Goal: Ask a question

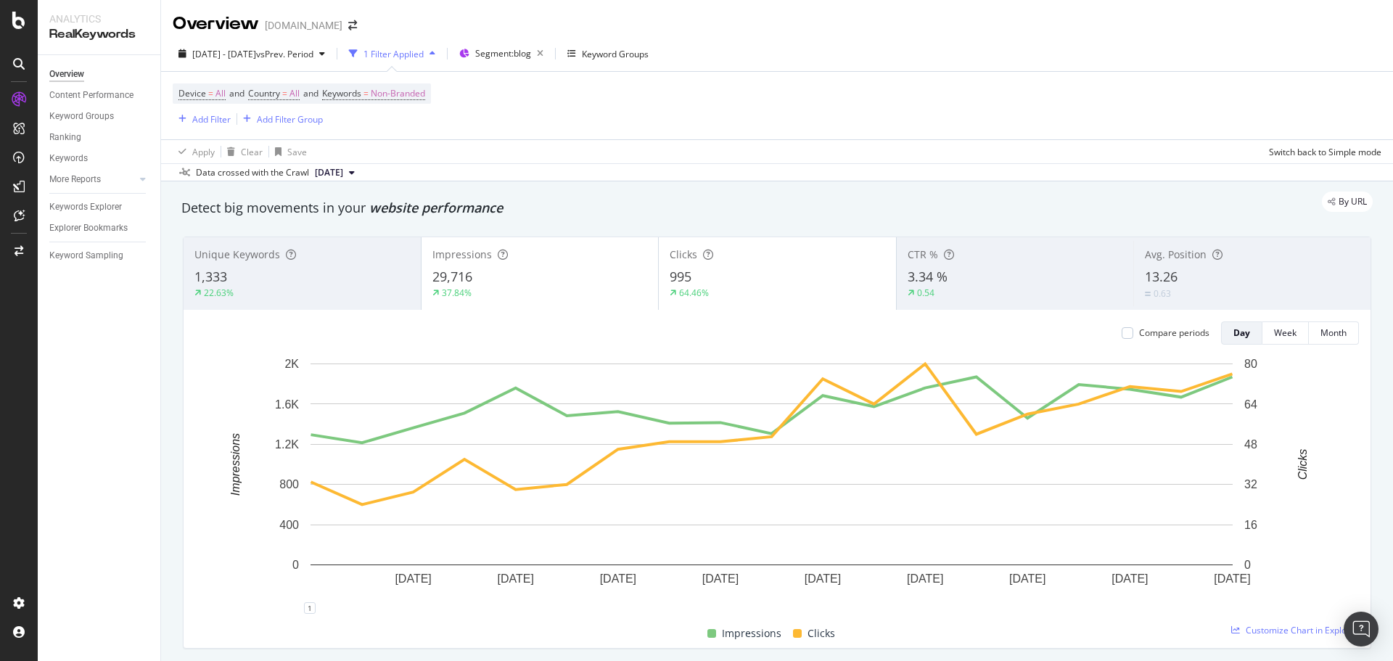
scroll to position [943, 0]
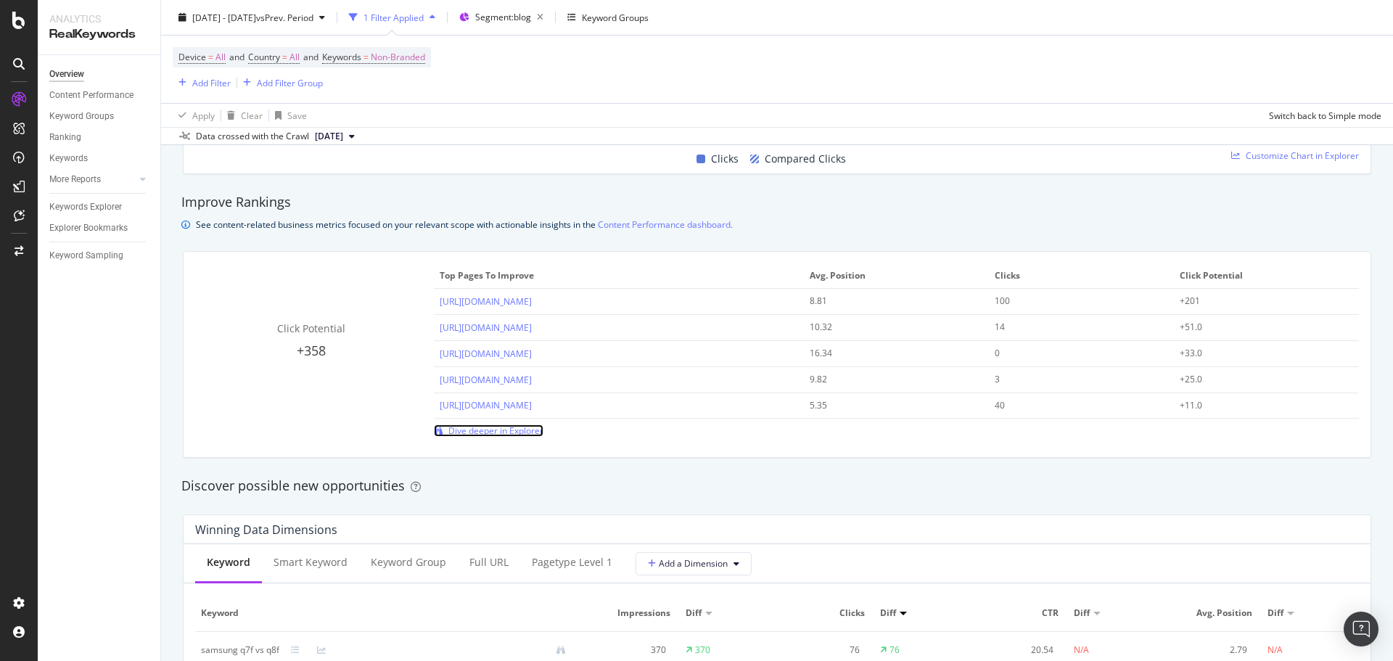
click at [530, 427] on span "Dive deeper in Explorer" at bounding box center [495, 430] width 95 height 12
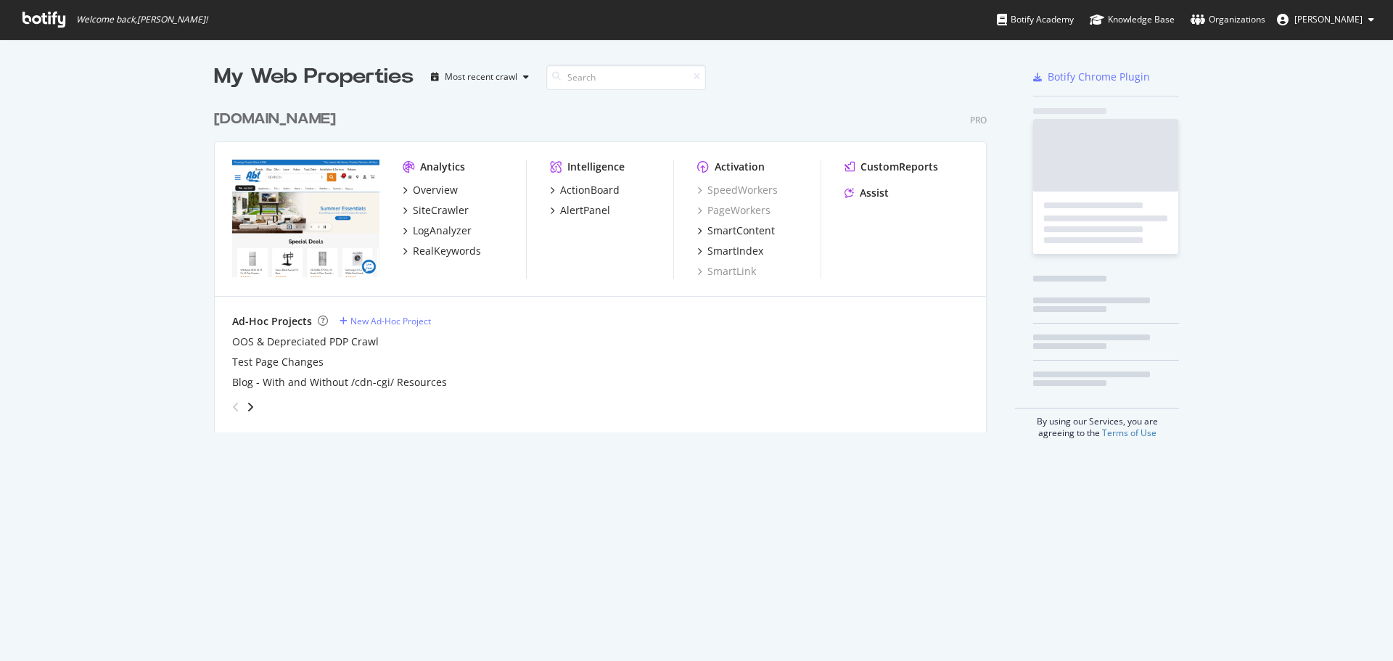
scroll to position [330, 773]
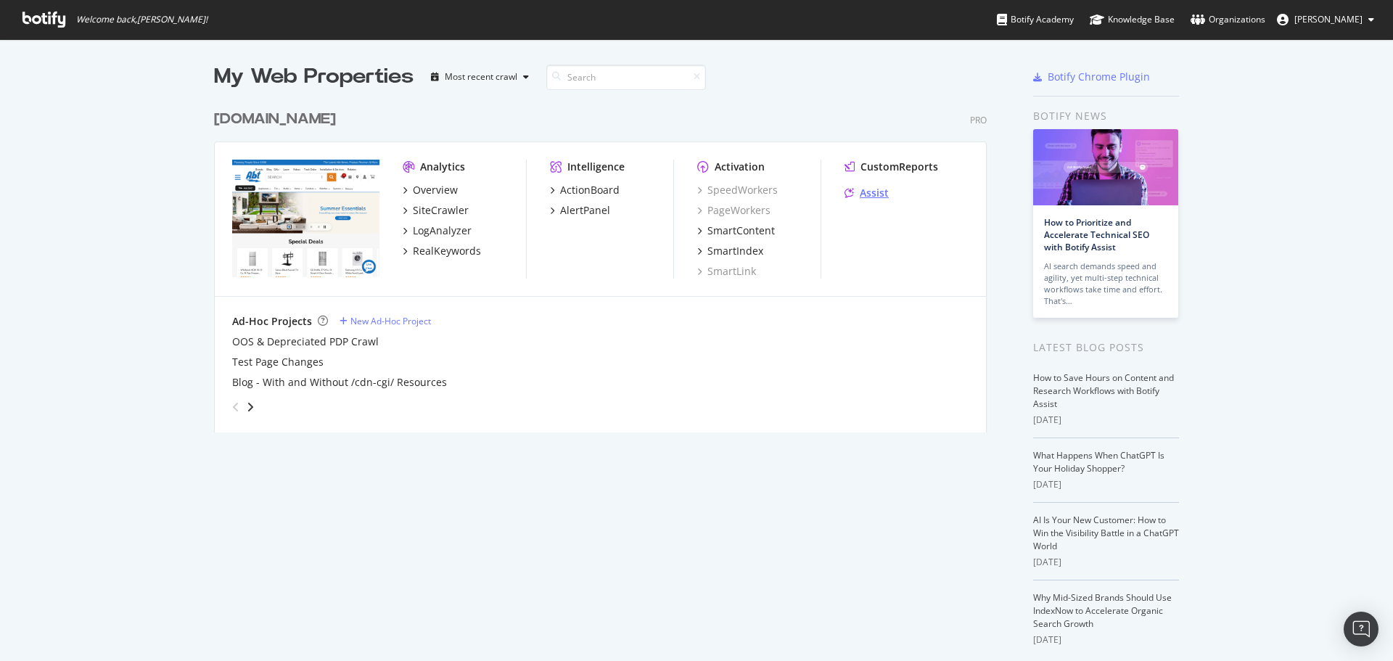
click at [860, 190] on div "Assist" at bounding box center [874, 193] width 29 height 15
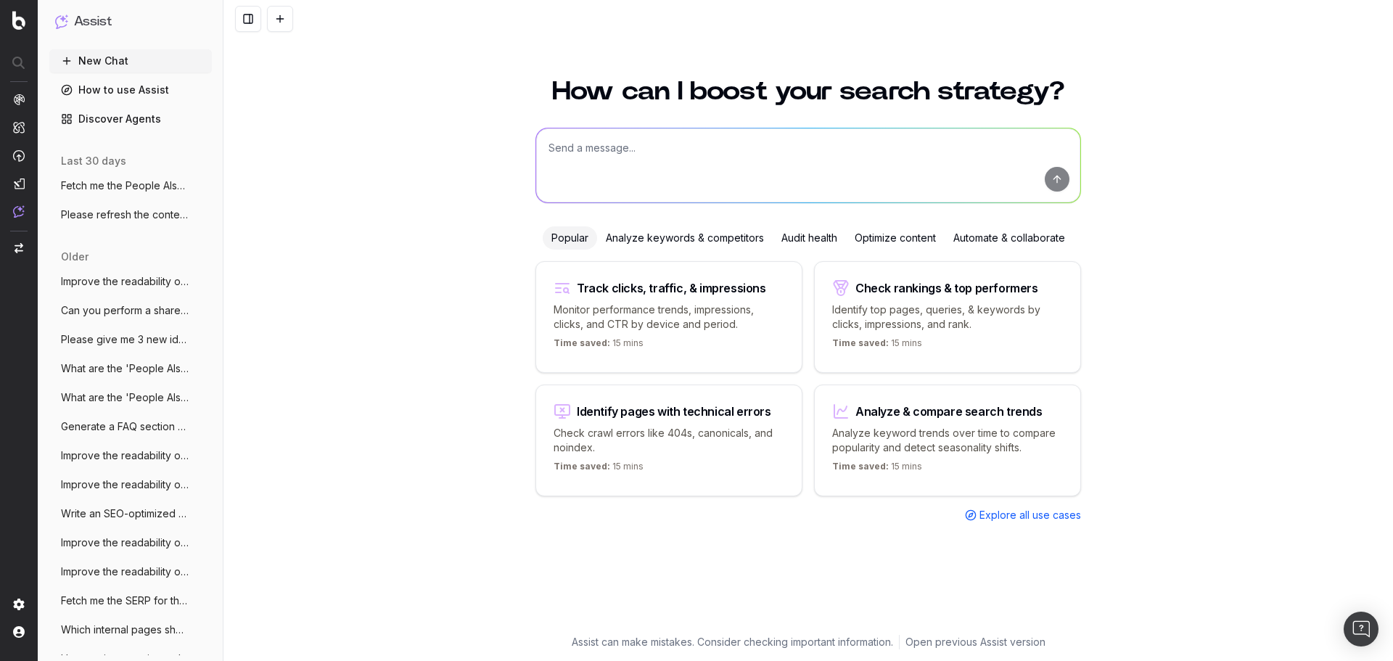
click at [912, 247] on div "Optimize content" at bounding box center [895, 237] width 99 height 23
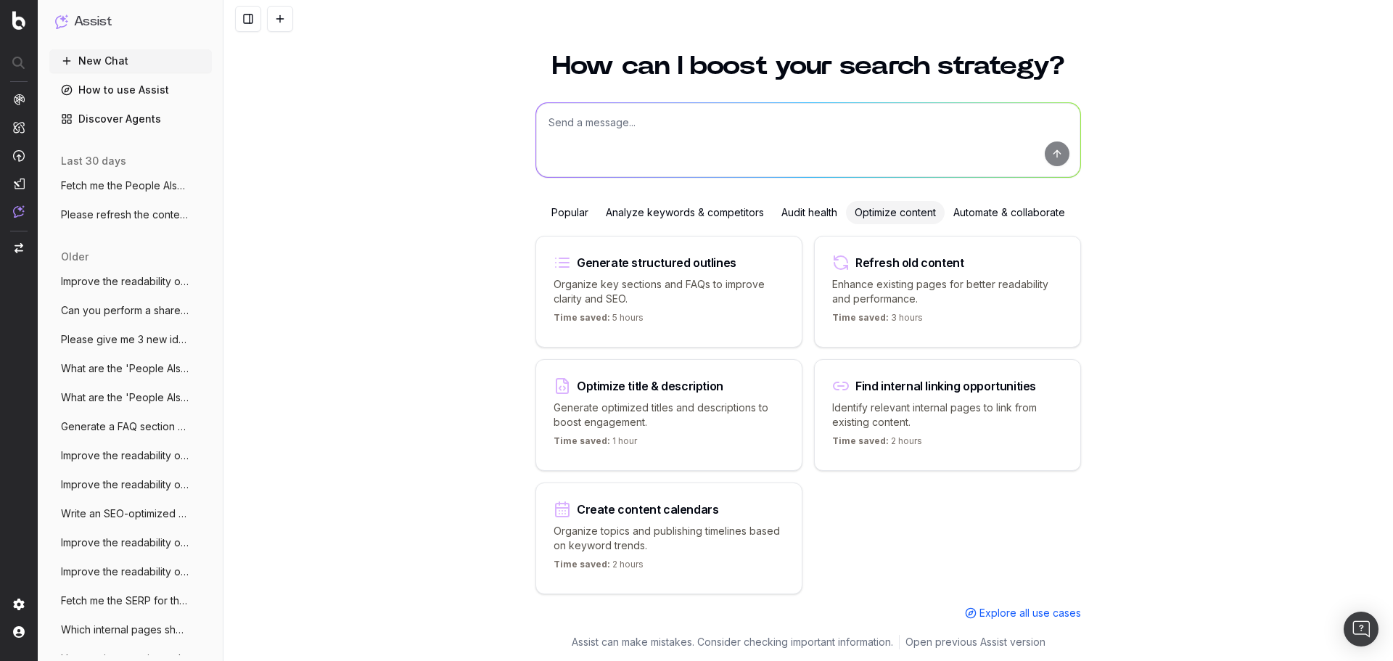
click at [1018, 305] on div "Refresh old content Enhance existing pages for better readability and performan…" at bounding box center [947, 292] width 267 height 112
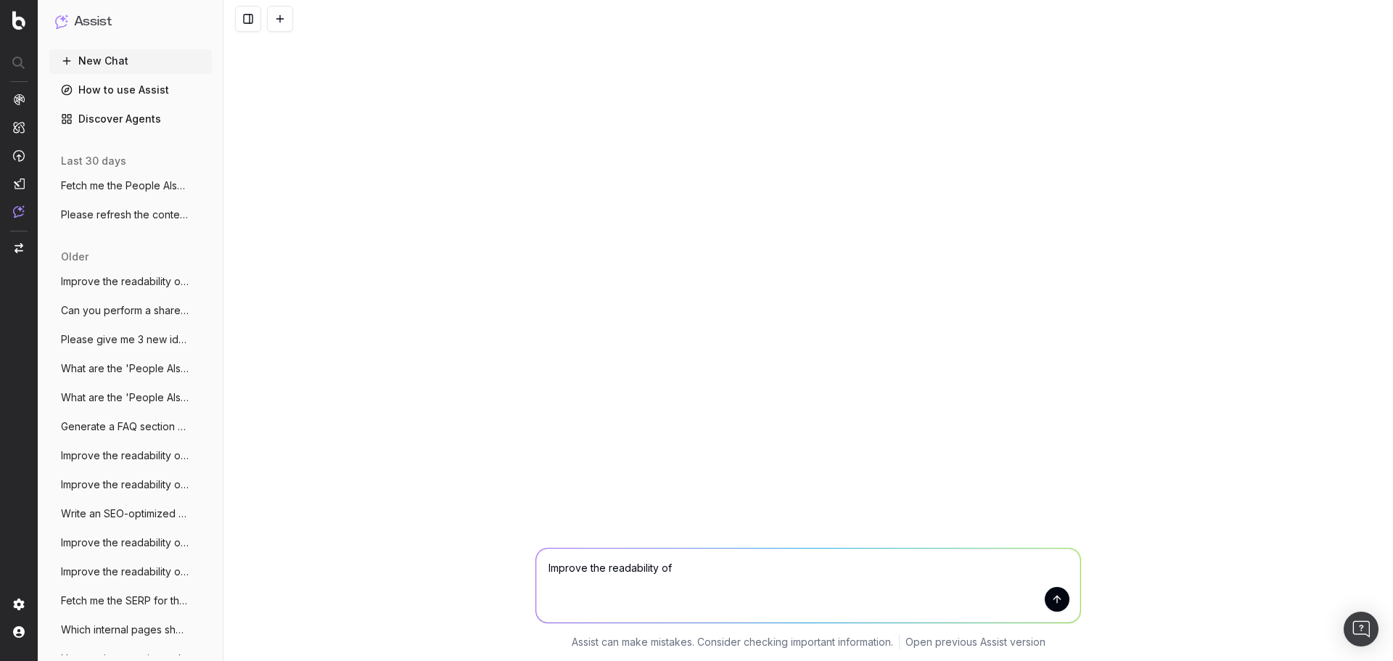
click at [859, 577] on textarea "Improve the readability of" at bounding box center [808, 585] width 544 height 74
paste textarea "[URL][DOMAIN_NAME]"
type textarea "Improve the readability of [URL][DOMAIN_NAME]"
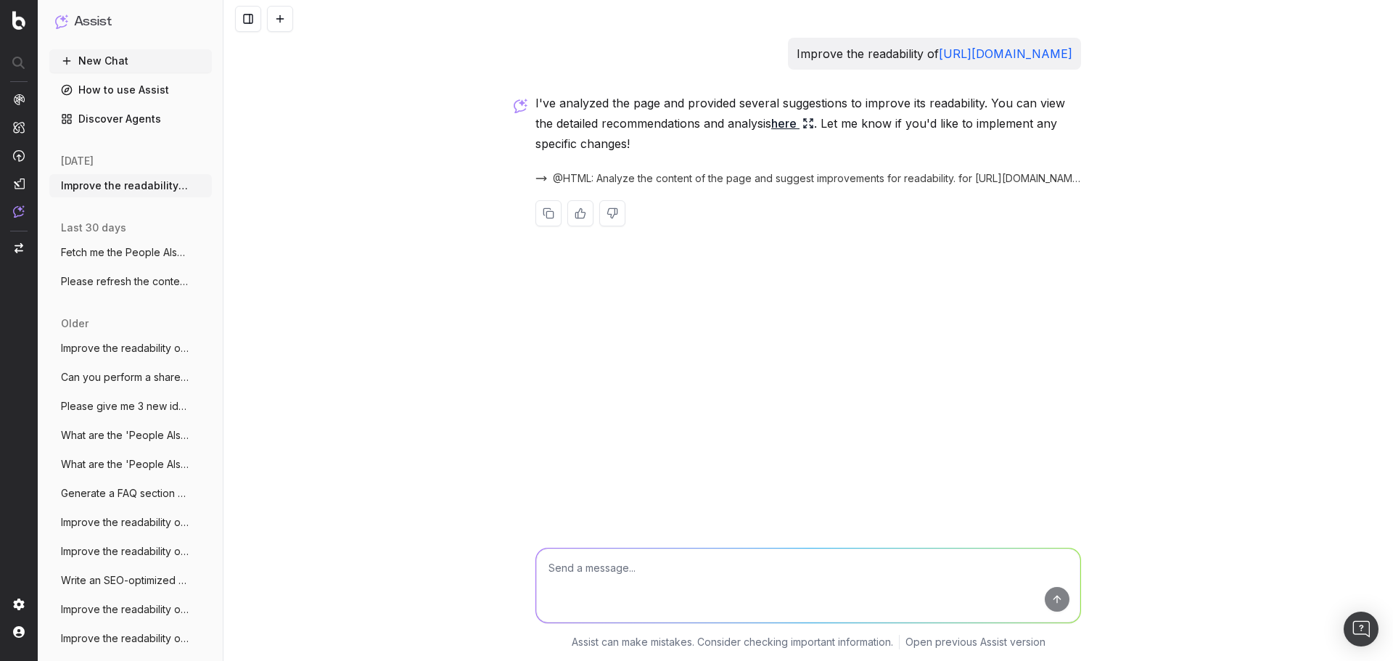
click at [814, 123] on icon at bounding box center [808, 124] width 12 height 12
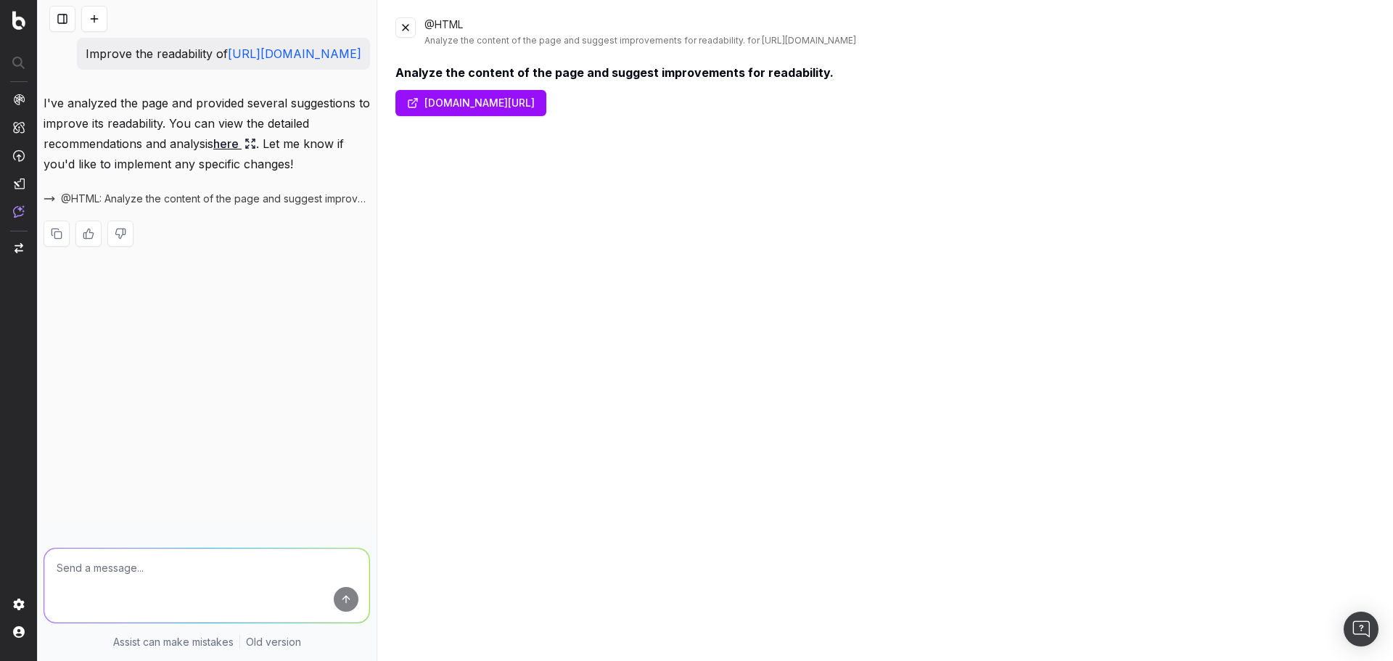
click at [234, 154] on link "here" at bounding box center [234, 143] width 43 height 20
click at [576, 186] on div "Analyze the content of the page and suggest improvements for readability. [DOMA…" at bounding box center [885, 377] width 980 height 626
click at [531, 107] on link "[DOMAIN_NAME][URL]" at bounding box center [470, 103] width 151 height 26
click at [403, 21] on button at bounding box center [405, 27] width 20 height 20
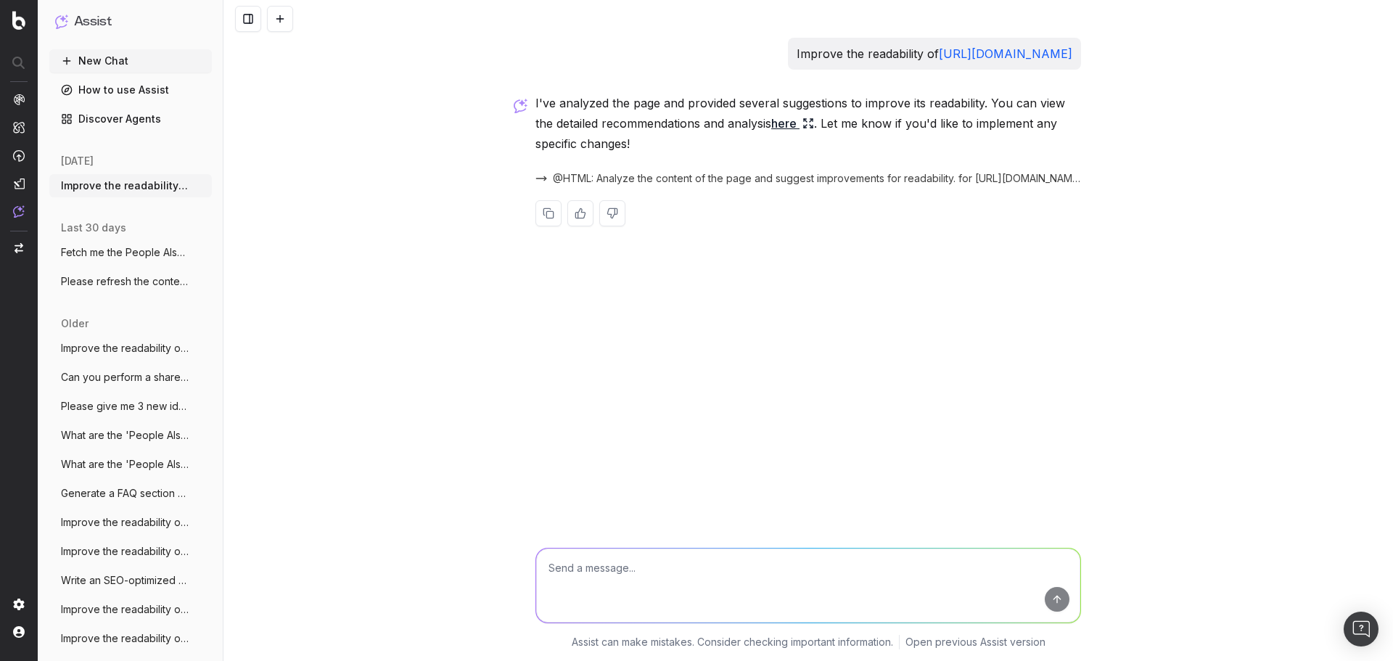
click at [817, 180] on span "@HTML: Analyze the content of the page and suggest improvements for readability…" at bounding box center [817, 178] width 528 height 15
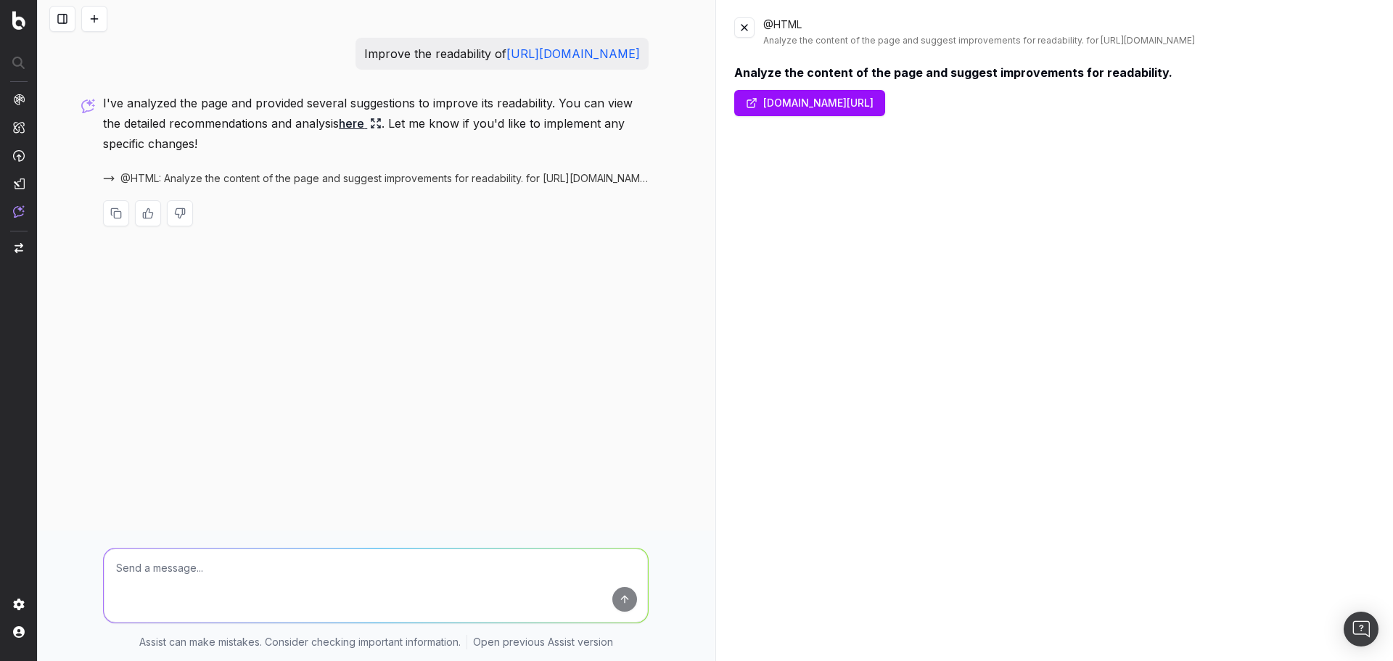
click at [885, 107] on link "[DOMAIN_NAME][URL]" at bounding box center [809, 103] width 151 height 26
click at [92, 14] on button at bounding box center [94, 19] width 26 height 26
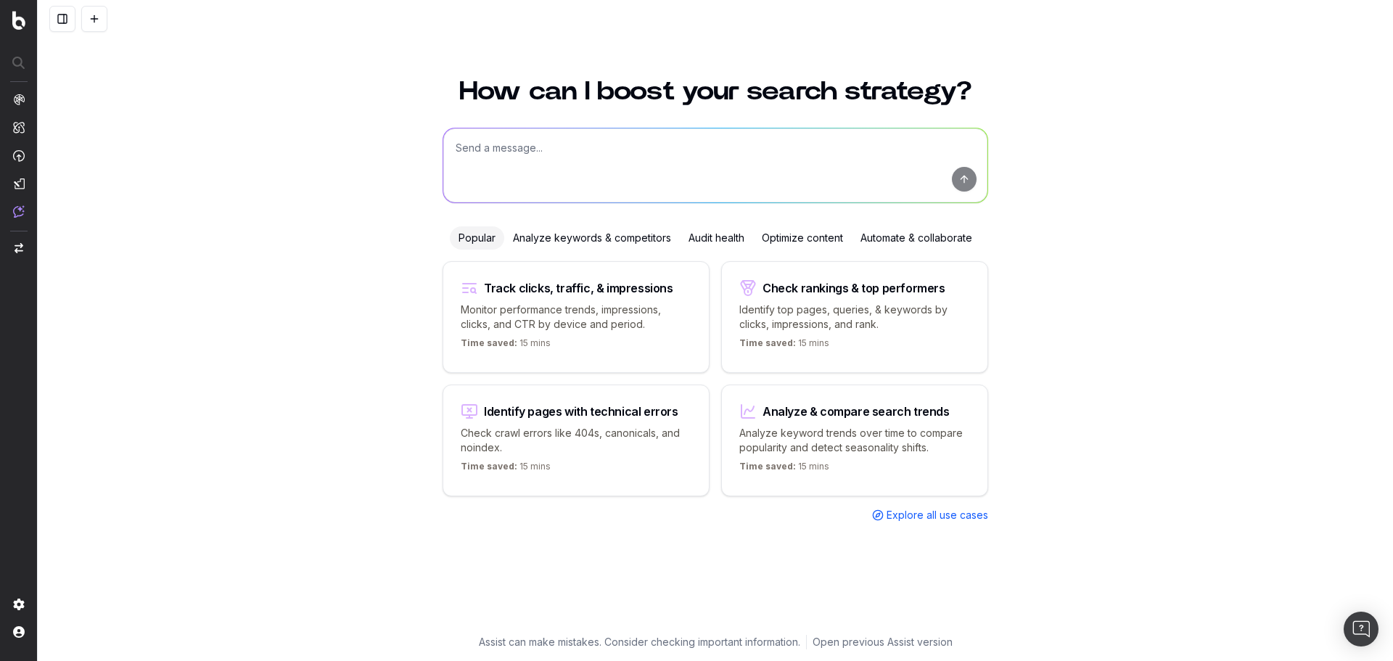
click at [817, 245] on div "Optimize content" at bounding box center [802, 237] width 99 height 23
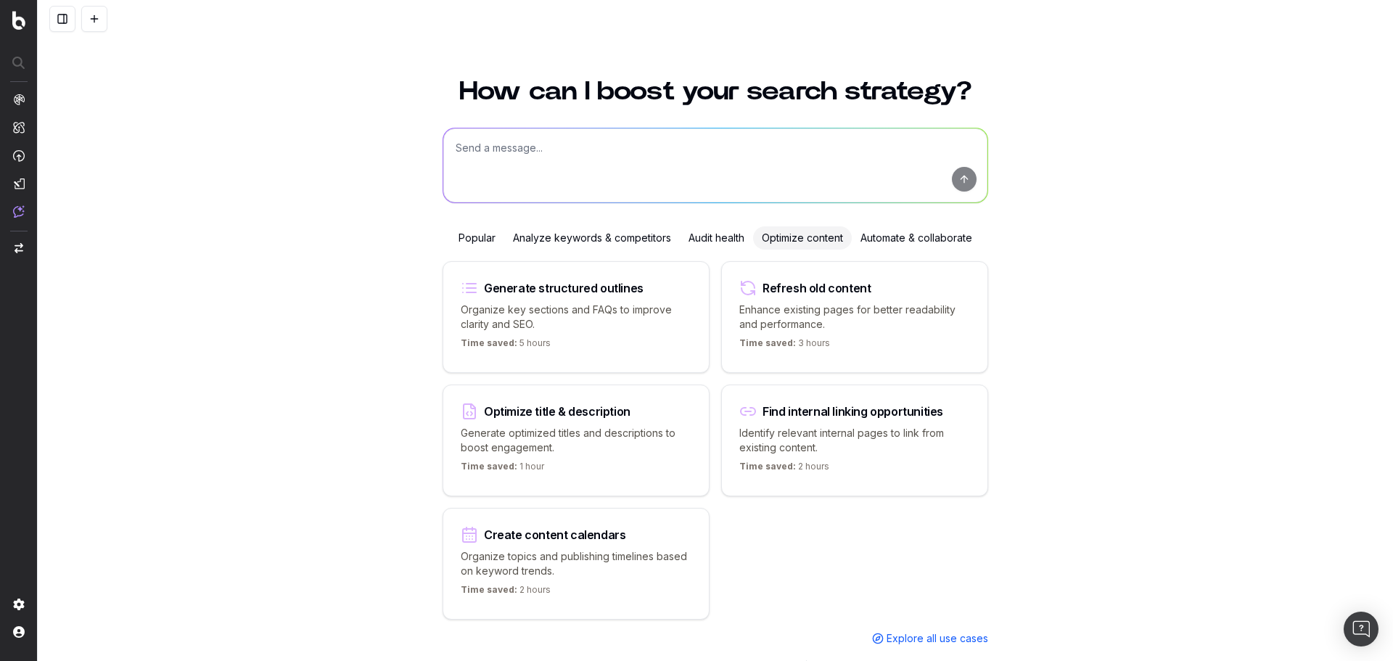
scroll to position [25, 0]
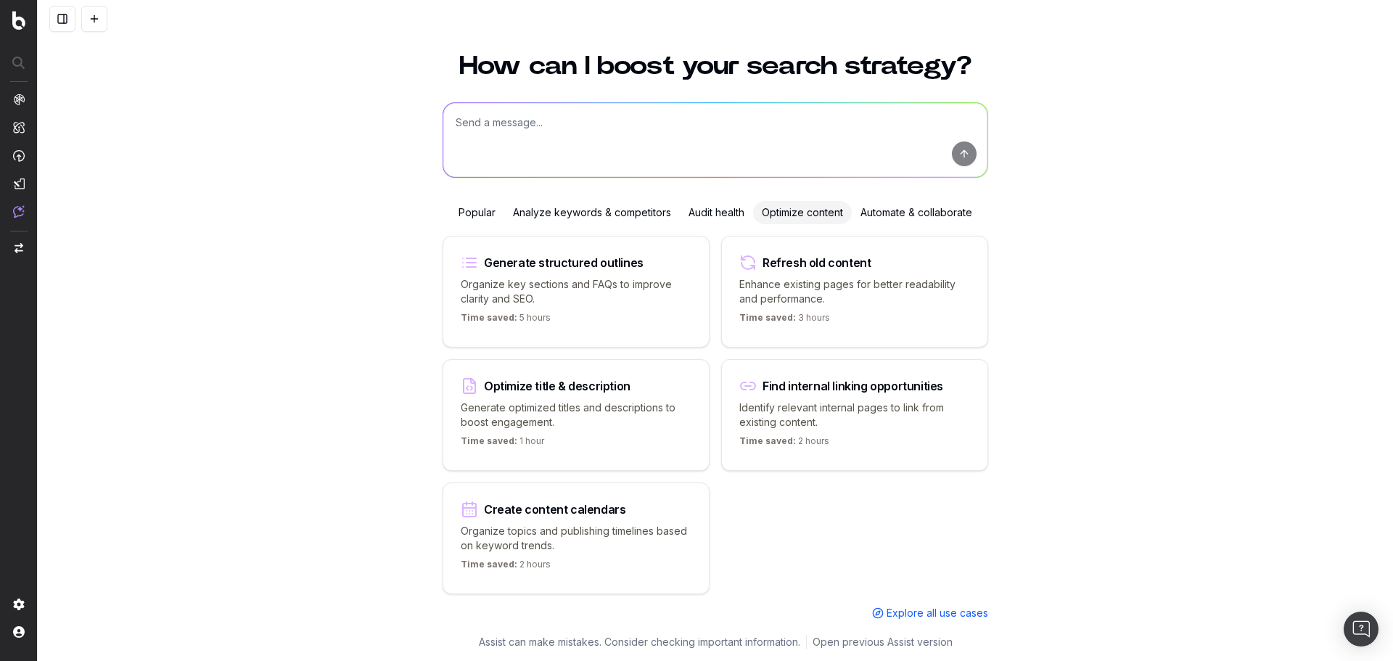
click at [545, 120] on textarea at bounding box center [715, 140] width 544 height 74
type textarea "P"
type textarea "G"
click at [704, 123] on textarea "Refresh the copy on this category page on [DOMAIN_NAME]. Copy should be 500-600…" at bounding box center [715, 140] width 544 height 74
paste textarea "[URL][DOMAIN_NAME]"
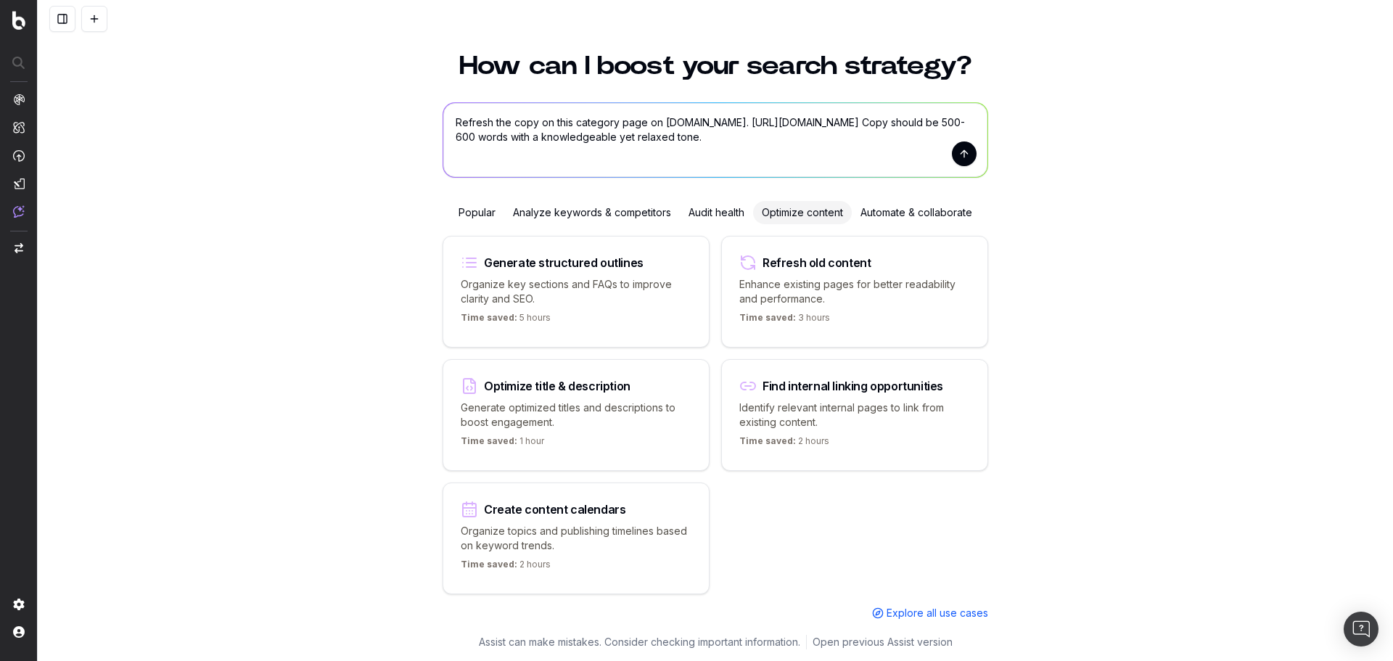
click at [980, 160] on textarea "Refresh the copy on this category page on [DOMAIN_NAME]. [URL][DOMAIN_NAME] Cop…" at bounding box center [715, 140] width 544 height 74
type textarea "Refresh the copy on this category page on [DOMAIN_NAME]. [URL][DOMAIN_NAME] Cop…"
click at [957, 157] on button "submit" at bounding box center [964, 153] width 25 height 25
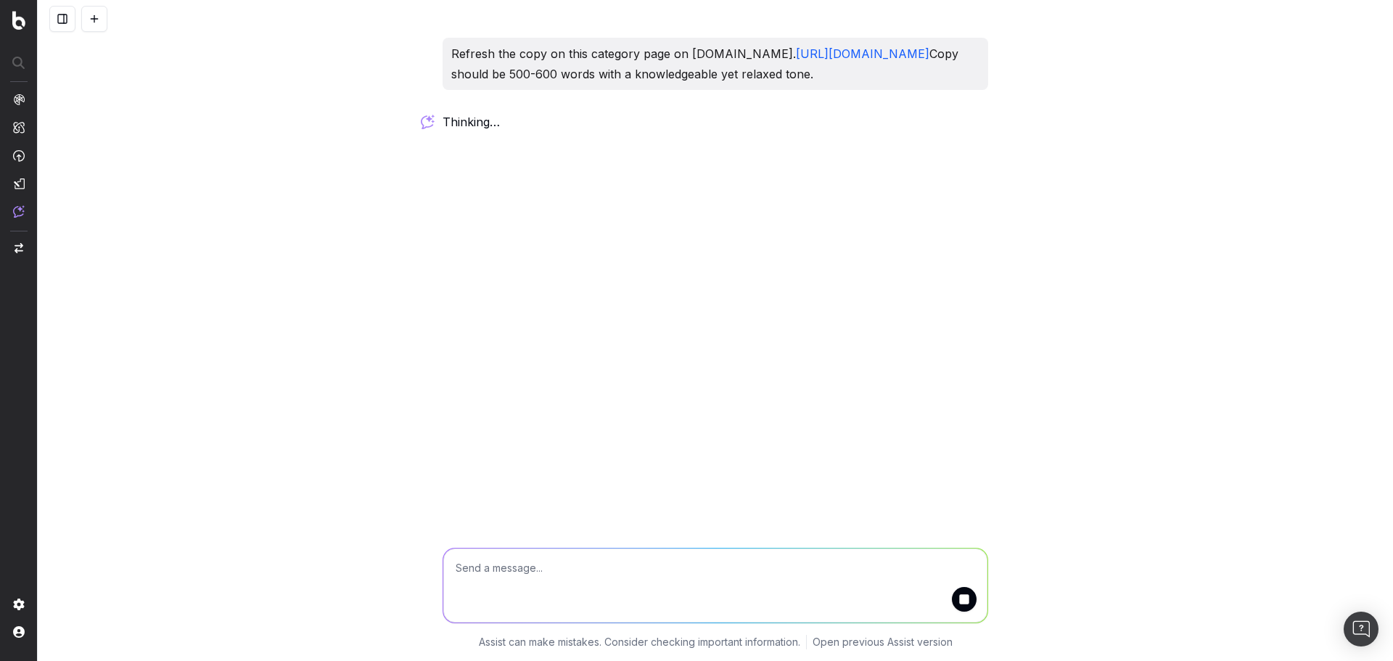
scroll to position [0, 0]
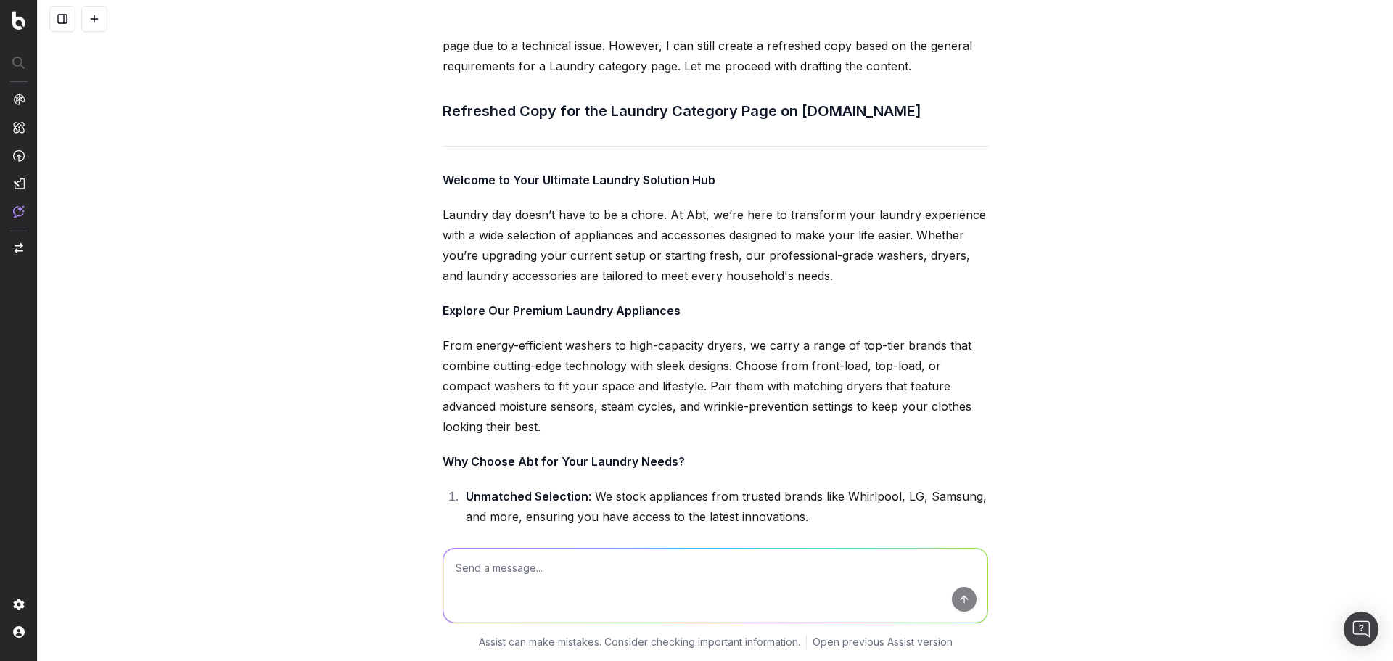
scroll to position [133, 0]
